Goal: Information Seeking & Learning: Find specific fact

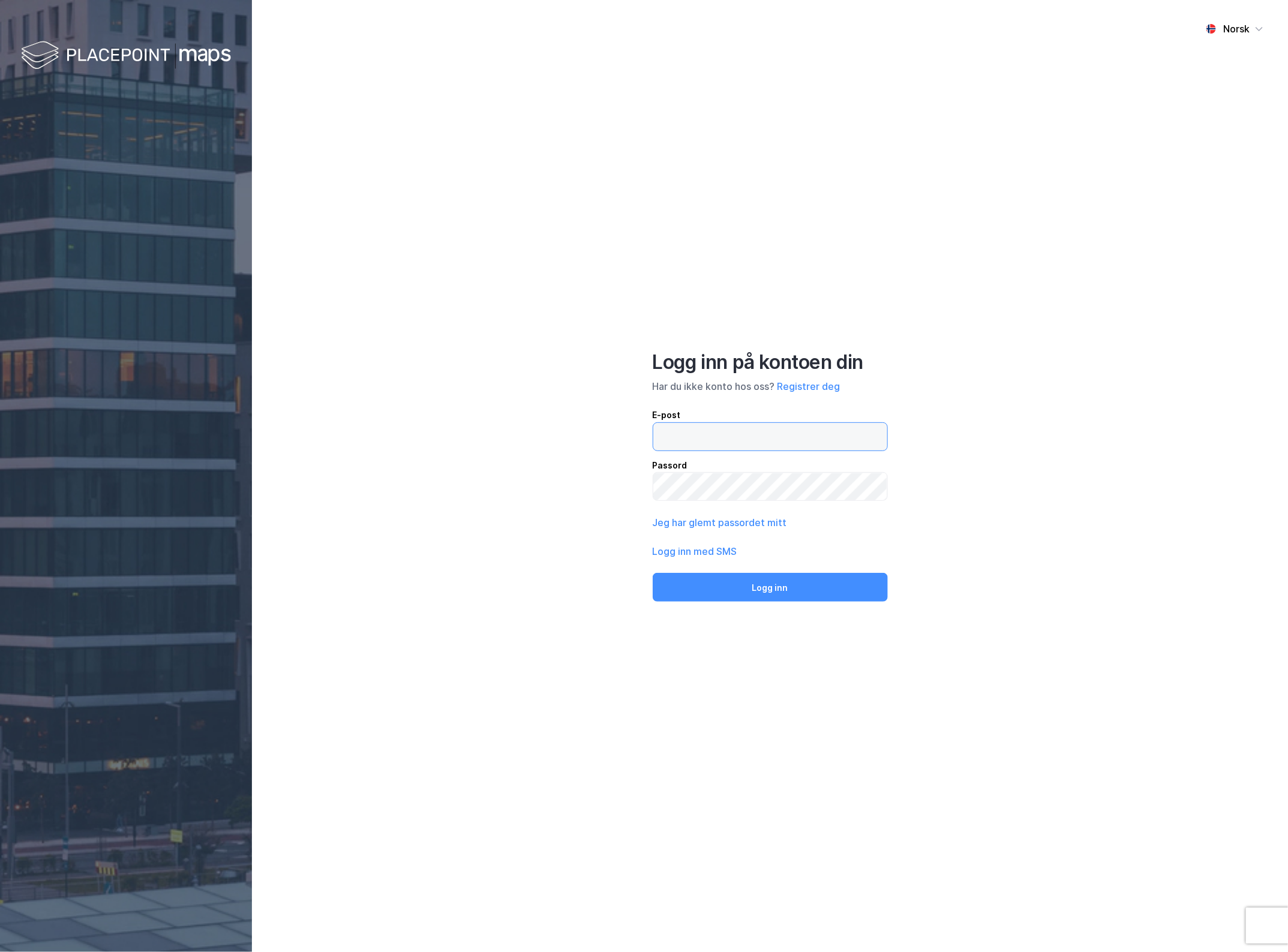
click at [840, 449] on input "email" at bounding box center [770, 437] width 234 height 28
type input "[EMAIL_ADDRESS][DOMAIN_NAME]"
click at [783, 588] on button "Logg inn" at bounding box center [770, 588] width 235 height 29
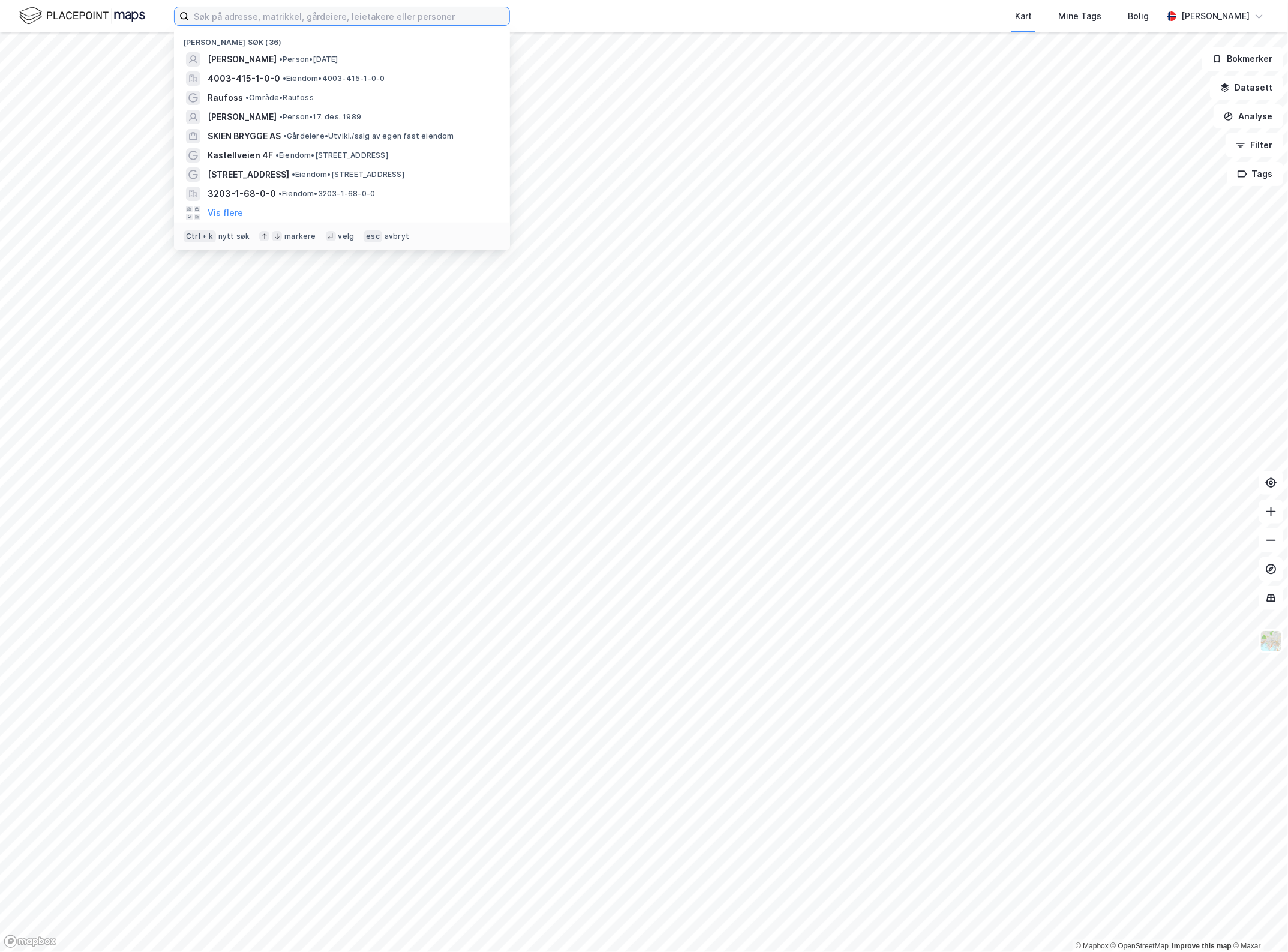
click at [242, 9] on input at bounding box center [349, 17] width 320 height 18
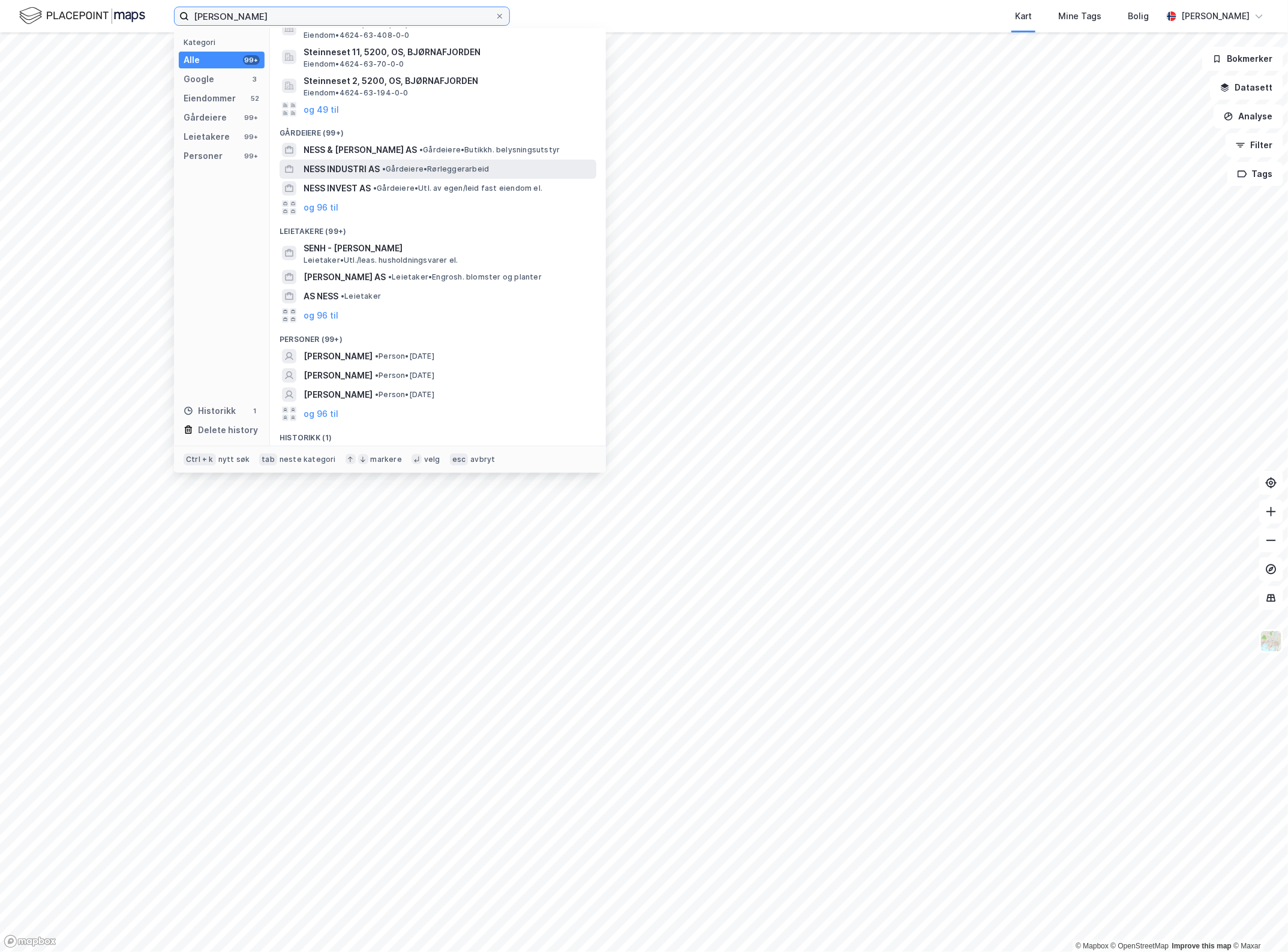
scroll to position [142, 0]
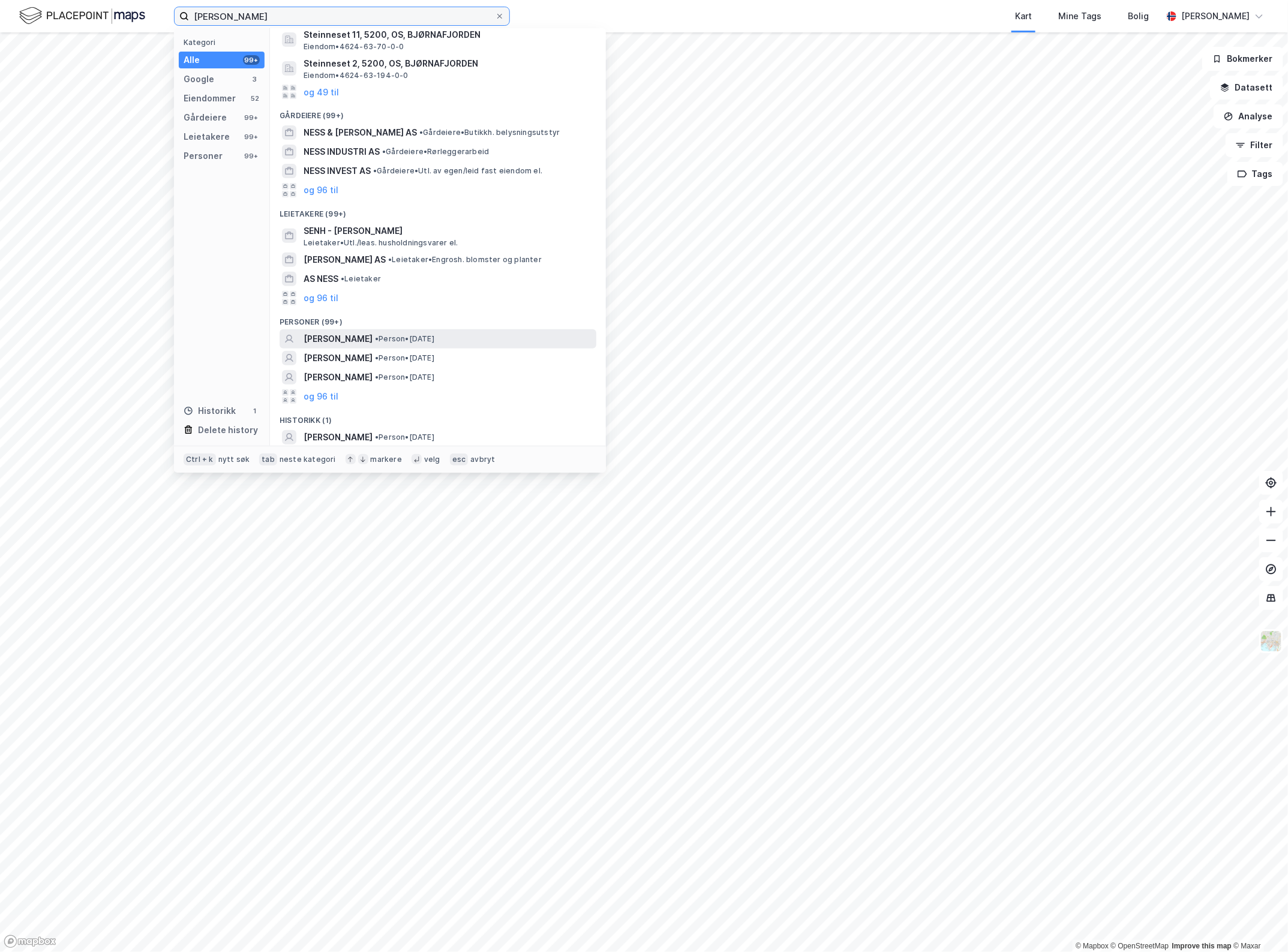
type input "[PERSON_NAME]"
click at [445, 336] on div "[PERSON_NAME] • Person • [DATE]" at bounding box center [448, 339] width 291 height 14
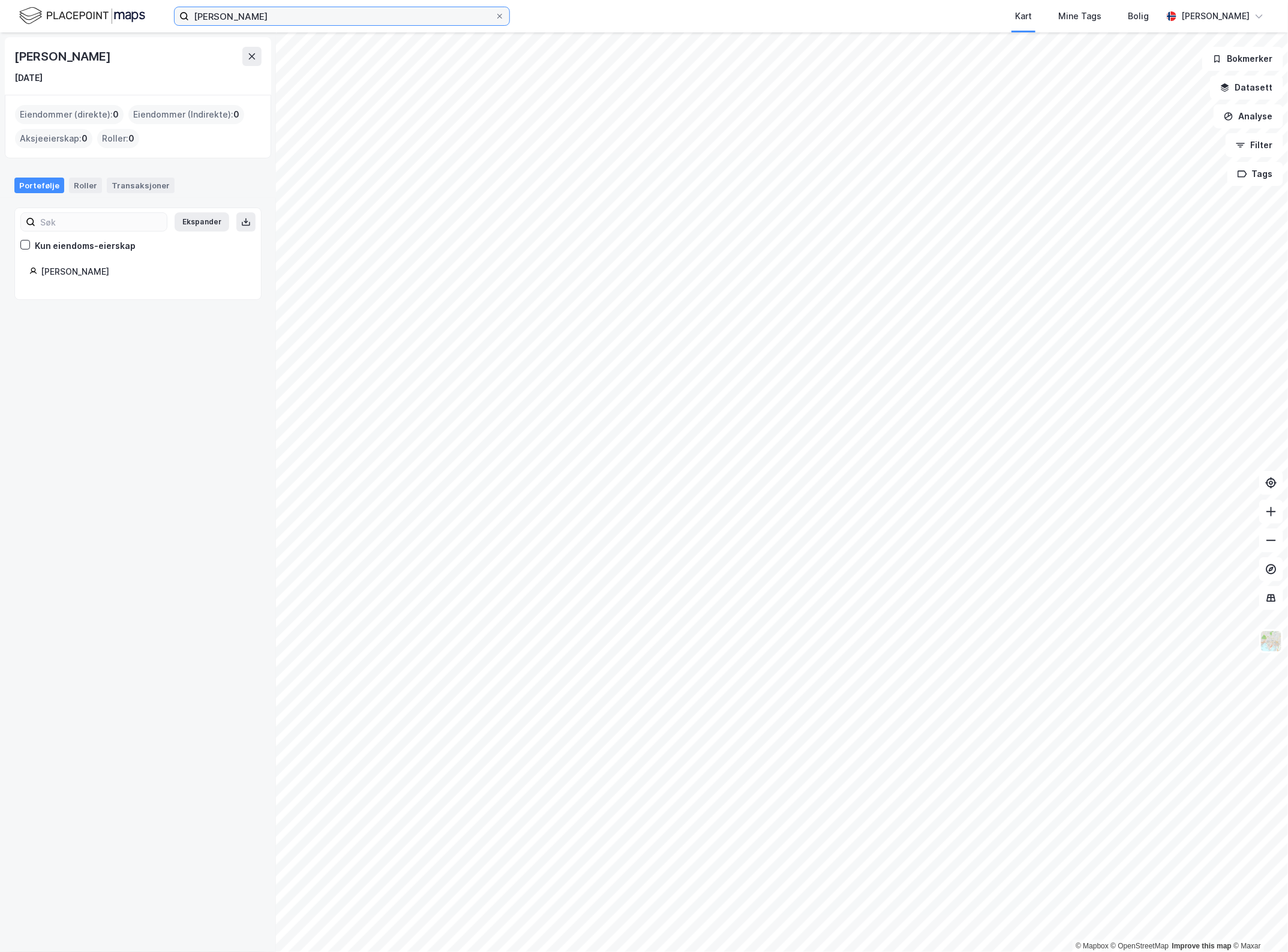
click at [307, 23] on input "[PERSON_NAME]" at bounding box center [342, 17] width 306 height 18
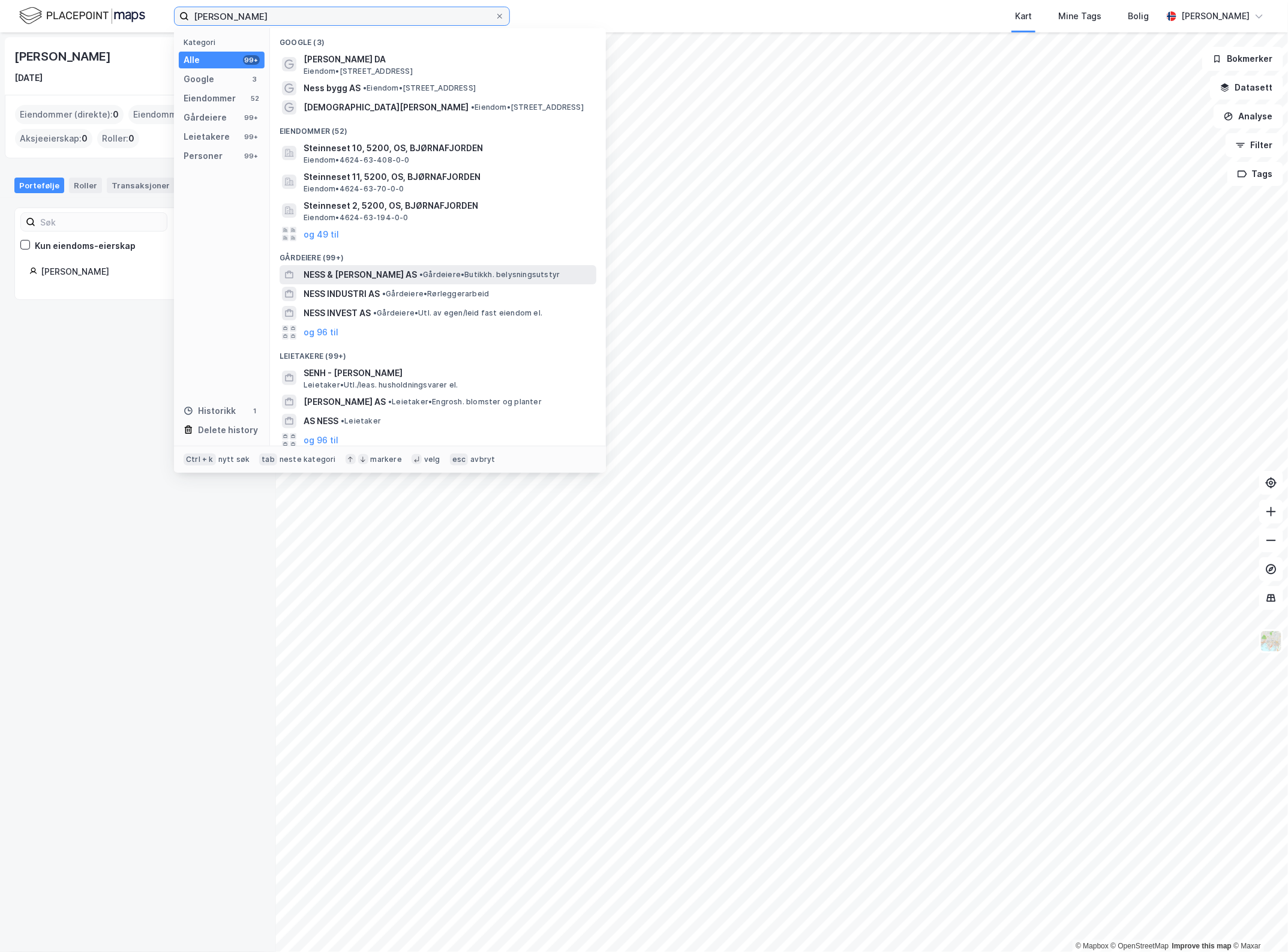
scroll to position [142, 0]
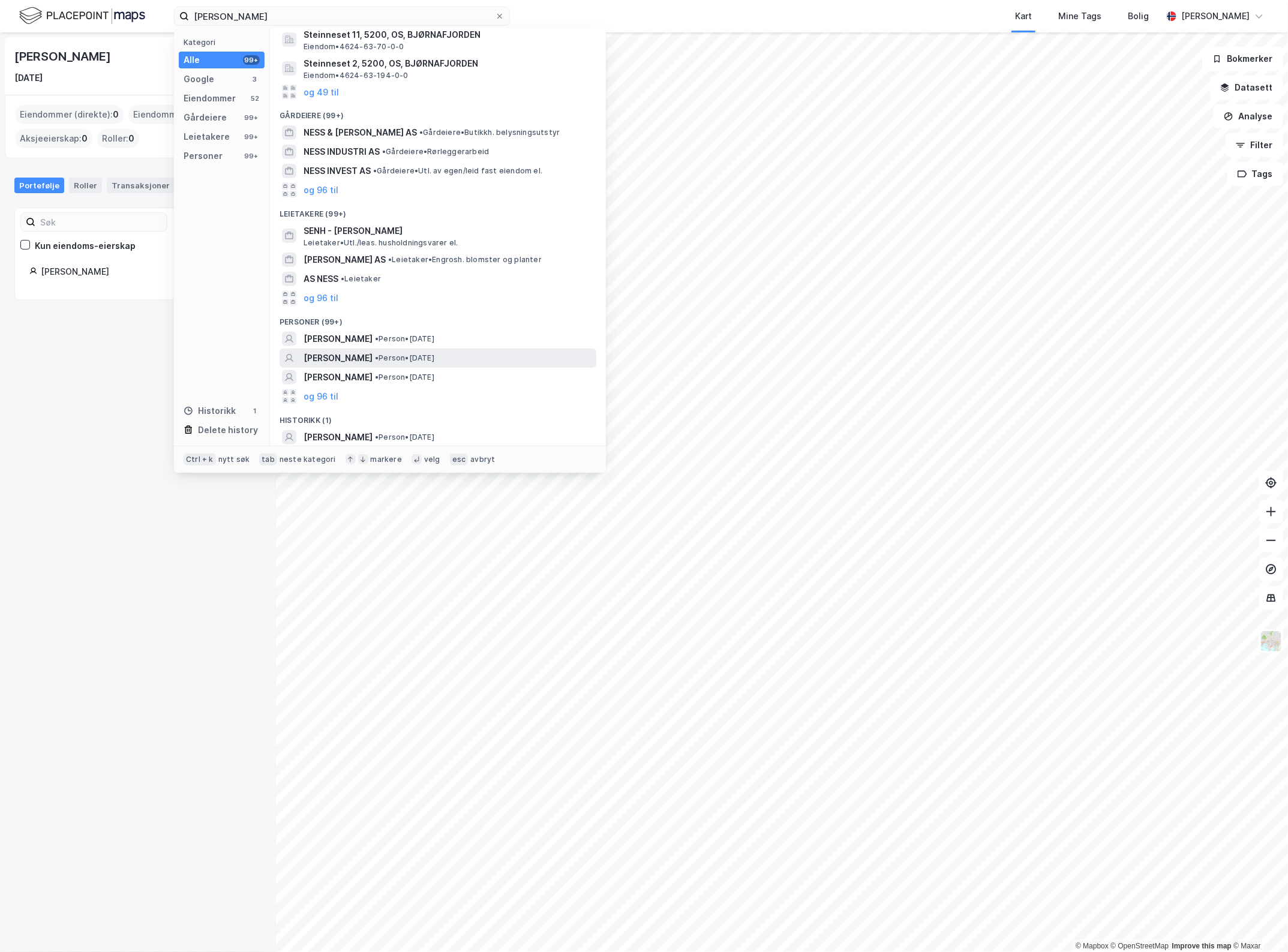
click at [375, 355] on span "•" at bounding box center [376, 358] width 4 height 9
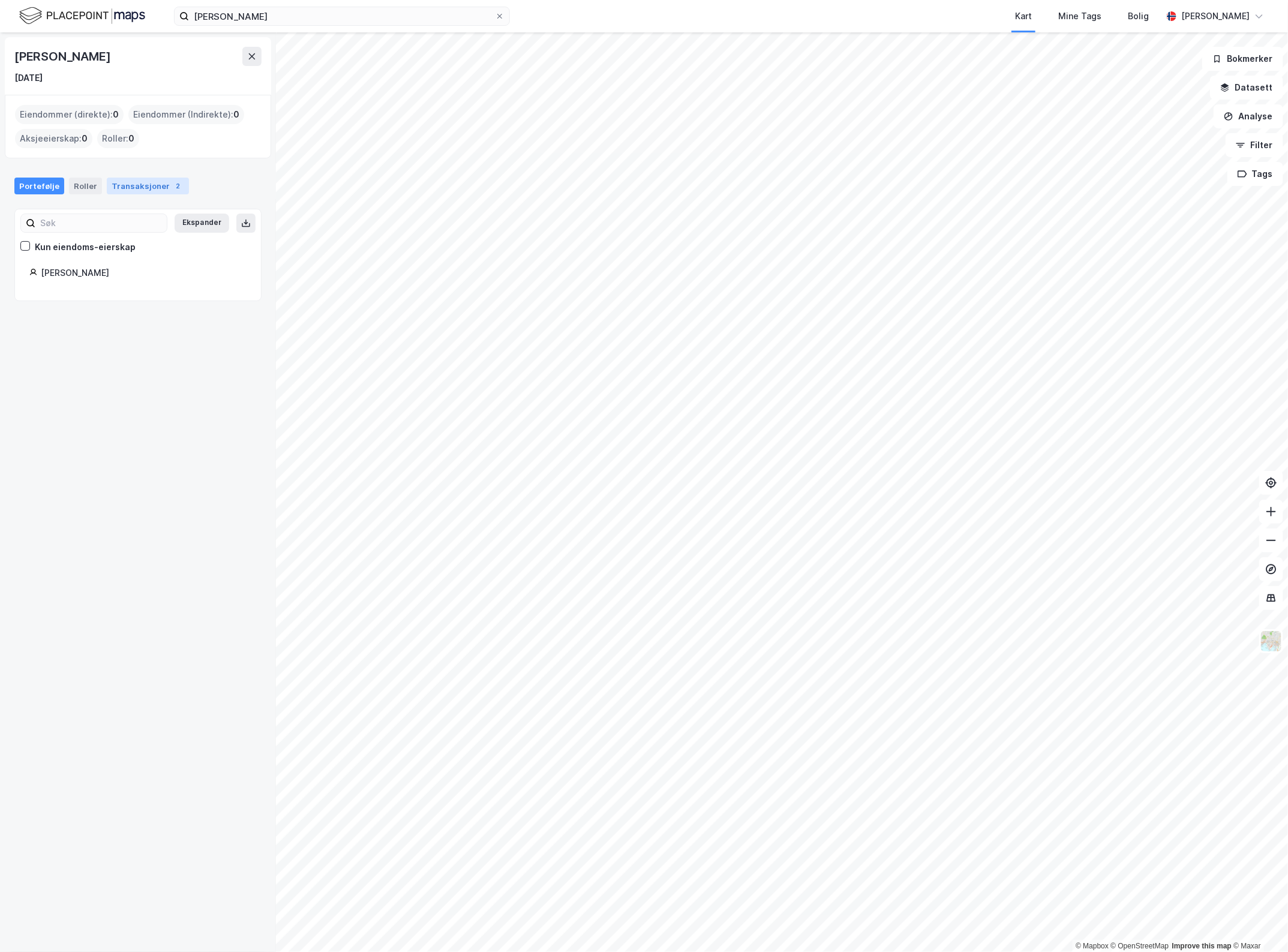
click at [162, 177] on div "Transaksjoner 2" at bounding box center [147, 186] width 82 height 17
